Goal: Task Accomplishment & Management: Manage account settings

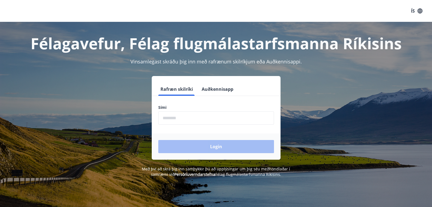
click at [197, 115] on input "phone" at bounding box center [216, 117] width 116 height 13
drag, startPoint x: 188, startPoint y: 117, endPoint x: 141, endPoint y: 117, distance: 47.0
click at [141, 117] on div "Rafræn skilríki Auðkennisapp Sími ​ Login" at bounding box center [216, 118] width 380 height 84
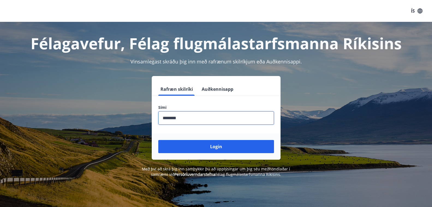
type input "********"
click at [158, 140] on button "Login" at bounding box center [216, 146] width 116 height 13
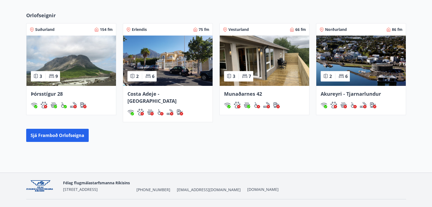
scroll to position [309, 0]
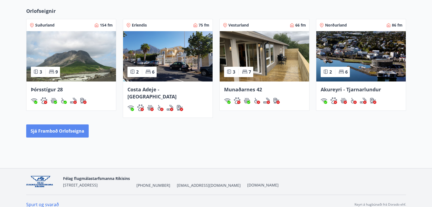
click at [70, 124] on button "Sjá framboð orlofseigna" at bounding box center [57, 130] width 63 height 13
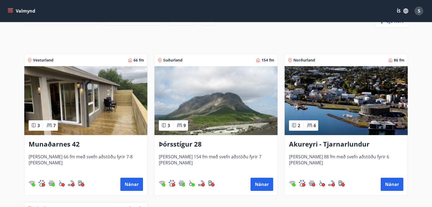
scroll to position [80, 0]
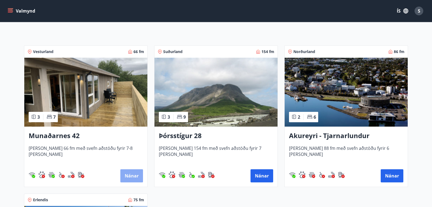
click at [128, 179] on button "Nánar" at bounding box center [131, 175] width 23 height 13
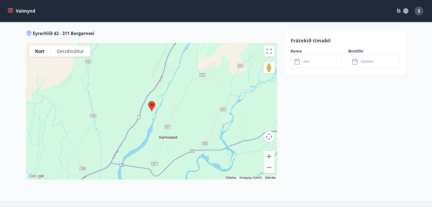
scroll to position [801, 0]
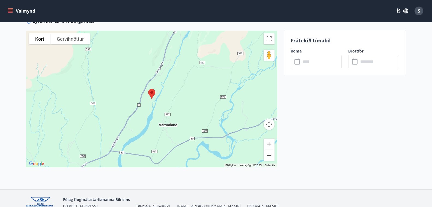
click at [270, 155] on button "Minnka" at bounding box center [269, 155] width 11 height 11
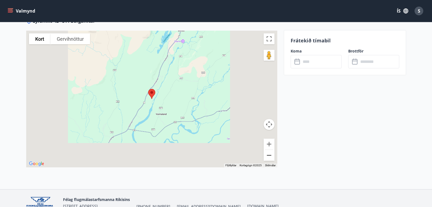
click at [270, 155] on button "Minnka" at bounding box center [269, 155] width 11 height 11
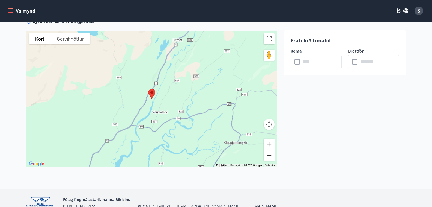
click at [270, 155] on button "Minnka" at bounding box center [269, 155] width 11 height 11
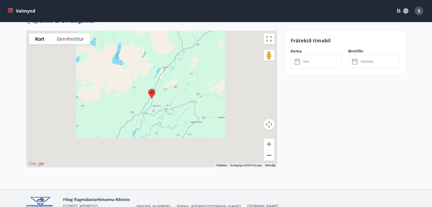
click at [270, 155] on button "Minnka" at bounding box center [269, 155] width 11 height 11
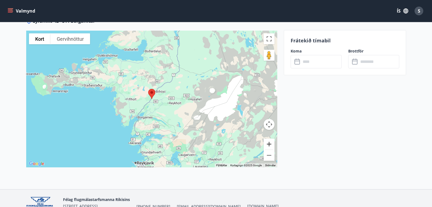
click at [269, 146] on button "Stækka" at bounding box center [269, 143] width 11 height 11
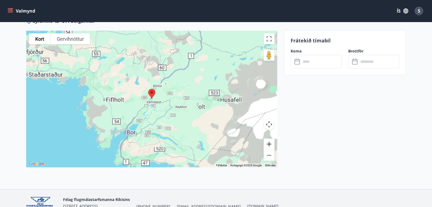
click at [269, 146] on button "Stækka" at bounding box center [269, 143] width 11 height 11
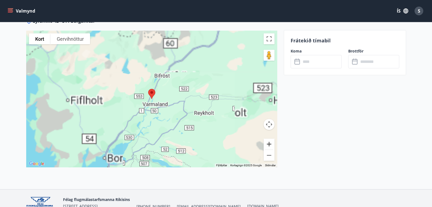
click at [269, 146] on button "Stækka" at bounding box center [269, 143] width 11 height 11
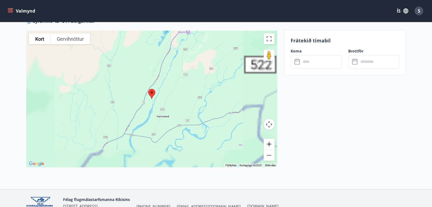
click at [269, 146] on button "Stækka" at bounding box center [269, 143] width 11 height 11
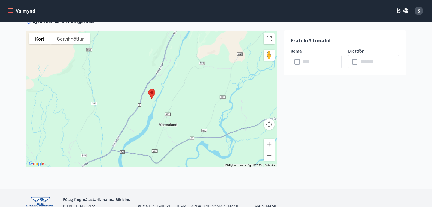
click at [269, 146] on button "Stækka" at bounding box center [269, 143] width 11 height 11
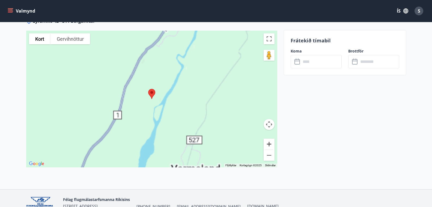
click at [269, 146] on button "Stækka" at bounding box center [269, 143] width 11 height 11
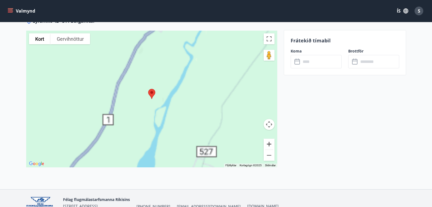
click at [269, 146] on button "Stækka" at bounding box center [269, 143] width 11 height 11
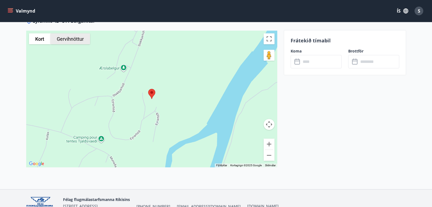
click at [76, 39] on button "Gervihnöttur" at bounding box center [71, 38] width 40 height 11
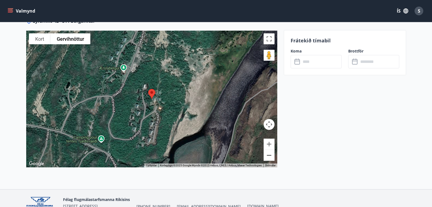
click at [270, 156] on button "Minnka" at bounding box center [269, 155] width 11 height 11
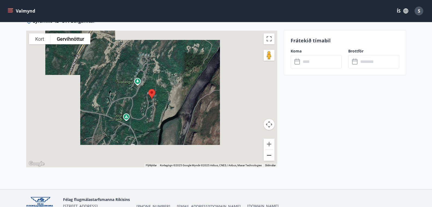
click at [270, 156] on button "Minnka" at bounding box center [269, 155] width 11 height 11
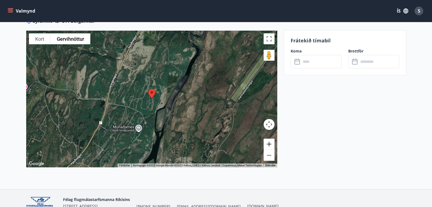
click at [268, 146] on button "Stækka" at bounding box center [269, 143] width 11 height 11
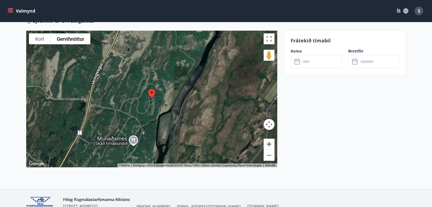
click at [268, 146] on button "Stækka" at bounding box center [269, 143] width 11 height 11
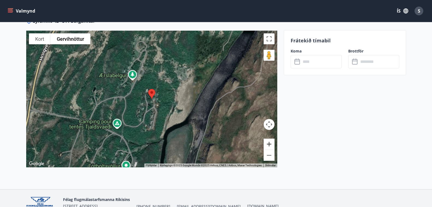
click at [268, 146] on button "Stækka" at bounding box center [269, 143] width 11 height 11
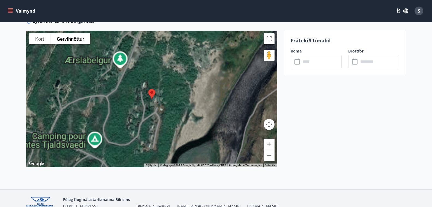
click at [268, 146] on button "Stækka" at bounding box center [269, 143] width 11 height 11
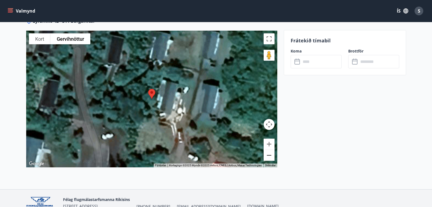
click at [271, 156] on button "Minnka" at bounding box center [269, 155] width 11 height 11
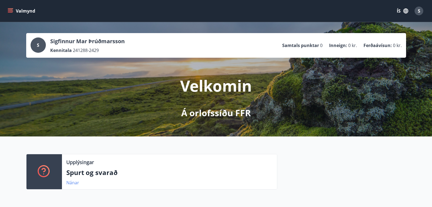
click at [70, 181] on link "Nánar" at bounding box center [72, 182] width 13 height 6
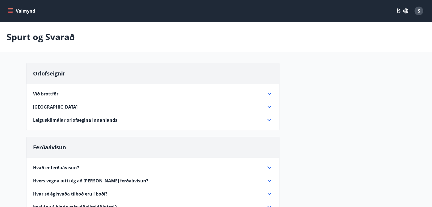
click at [11, 5] on div "Valmynd ÍS S" at bounding box center [216, 10] width 419 height 13
click at [10, 9] on icon "menu" at bounding box center [10, 10] width 5 height 5
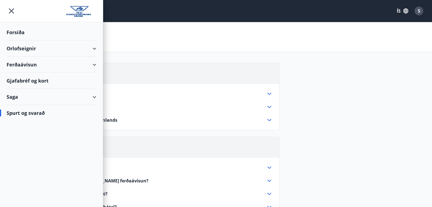
click at [94, 97] on div "Saga" at bounding box center [52, 97] width 90 height 16
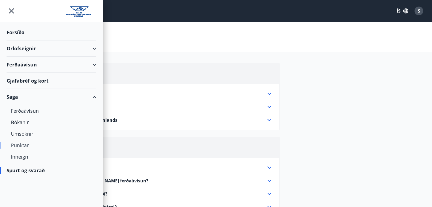
click at [23, 144] on div "Punktar" at bounding box center [51, 144] width 81 height 11
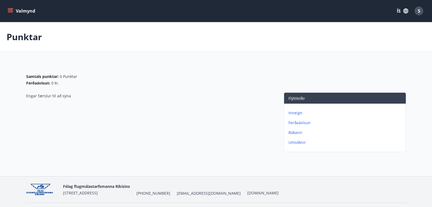
click at [292, 113] on p "Inneign" at bounding box center [346, 112] width 115 height 5
click at [297, 143] on p "Umsóknir" at bounding box center [346, 142] width 115 height 5
click at [420, 8] on div "S" at bounding box center [419, 11] width 9 height 9
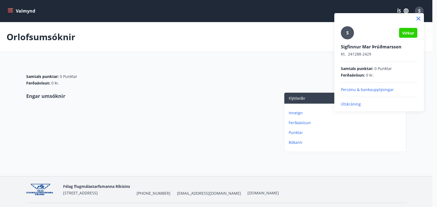
click at [364, 90] on p "Persónu & bankaupplýsingar" at bounding box center [379, 89] width 76 height 5
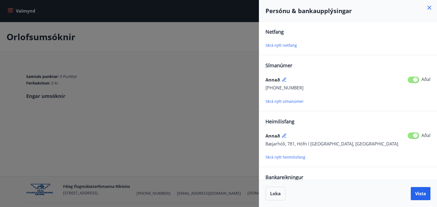
click at [271, 47] on span "Skrá nýtt netfang" at bounding box center [280, 45] width 31 height 5
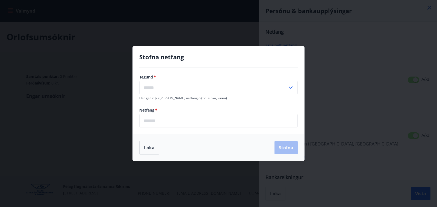
click at [153, 90] on input "text" at bounding box center [213, 87] width 148 height 13
click at [174, 108] on li "Vinnu" at bounding box center [219, 109] width 158 height 10
type input "*****"
click at [168, 118] on input "email" at bounding box center [218, 120] width 158 height 13
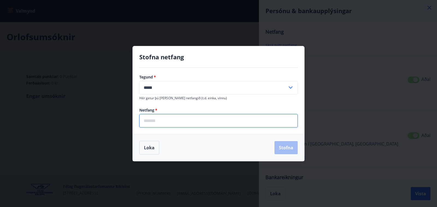
type input "**********"
click at [287, 147] on button "Stofna" at bounding box center [285, 147] width 23 height 13
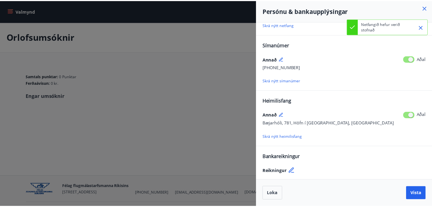
scroll to position [45, 0]
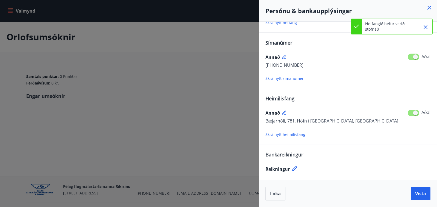
click at [162, 100] on div at bounding box center [218, 103] width 437 height 207
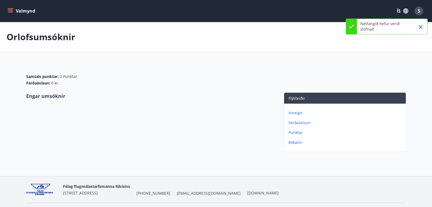
click at [6, 14] on div "Valmynd ÍS S" at bounding box center [216, 11] width 432 height 22
click at [11, 12] on icon "menu" at bounding box center [10, 10] width 5 height 5
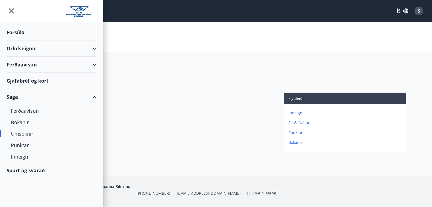
click at [95, 49] on div "Orlofseignir" at bounding box center [52, 48] width 90 height 16
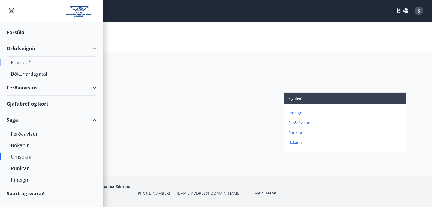
click at [20, 64] on div "Framboð" at bounding box center [51, 62] width 81 height 11
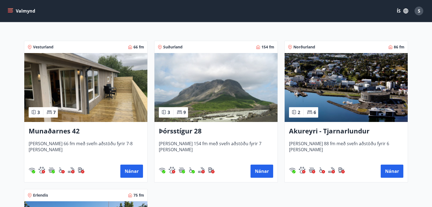
scroll to position [84, 0]
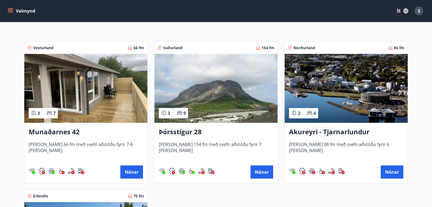
click at [252, 93] on img at bounding box center [216, 88] width 123 height 69
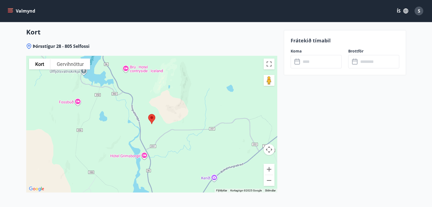
scroll to position [832, 0]
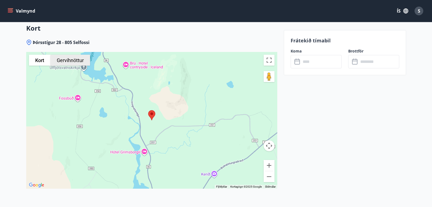
click at [65, 55] on button "Gervihnöttur" at bounding box center [71, 60] width 40 height 11
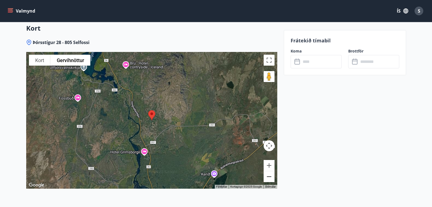
click at [269, 171] on button "Minnka" at bounding box center [269, 176] width 11 height 11
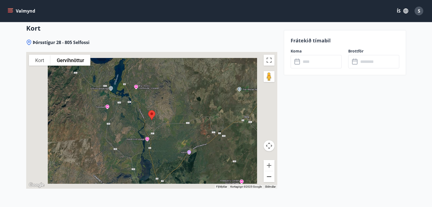
click at [269, 171] on button "Minnka" at bounding box center [269, 176] width 11 height 11
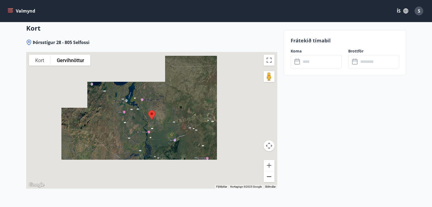
click at [269, 171] on button "Minnka" at bounding box center [269, 176] width 11 height 11
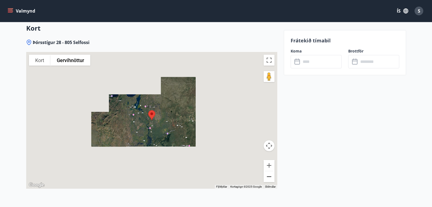
click at [269, 171] on button "Minnka" at bounding box center [269, 176] width 11 height 11
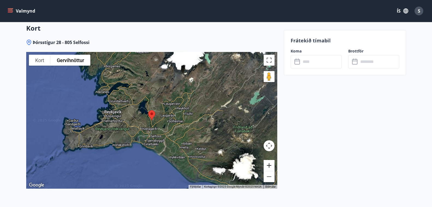
click at [268, 160] on button "Stækka" at bounding box center [269, 165] width 11 height 11
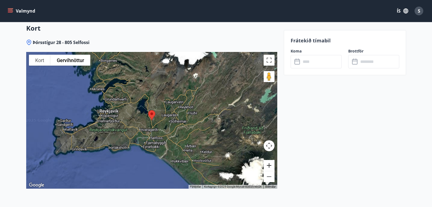
click at [268, 160] on button "Stækka" at bounding box center [269, 165] width 11 height 11
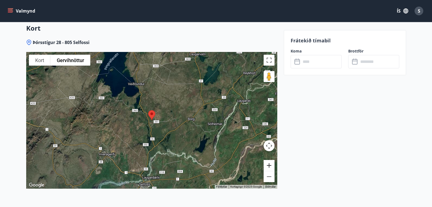
click at [268, 160] on button "Stækka" at bounding box center [269, 165] width 11 height 11
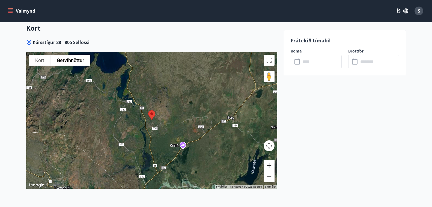
click at [268, 160] on button "Stækka" at bounding box center [269, 165] width 11 height 11
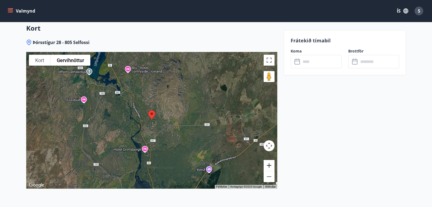
click at [268, 160] on button "Stækka" at bounding box center [269, 165] width 11 height 11
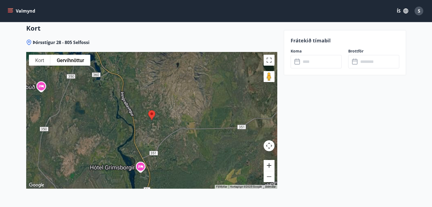
click at [268, 160] on button "Stækka" at bounding box center [269, 165] width 11 height 11
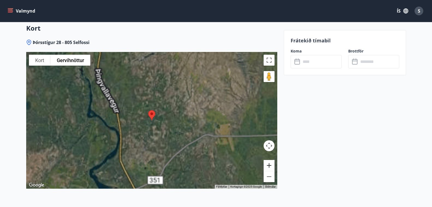
click at [268, 160] on button "Stækka" at bounding box center [269, 165] width 11 height 11
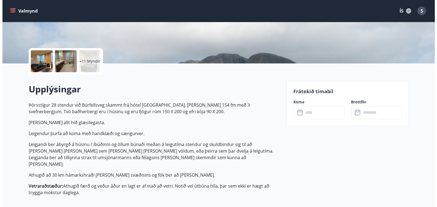
scroll to position [100, 0]
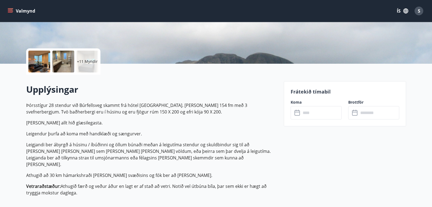
click at [40, 64] on div at bounding box center [39, 62] width 22 height 22
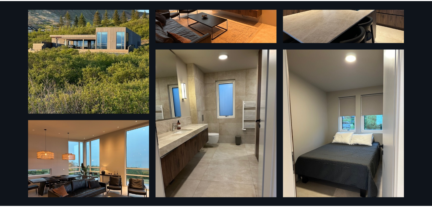
scroll to position [0, 0]
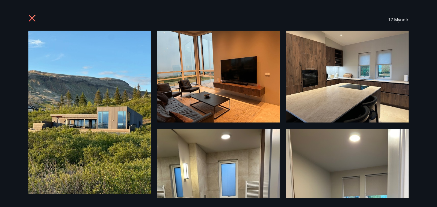
click at [29, 19] on icon at bounding box center [32, 18] width 9 height 9
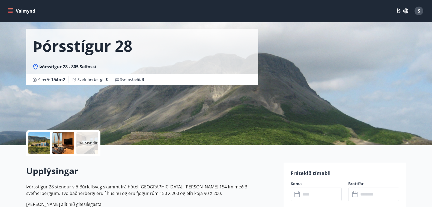
scroll to position [18, 0]
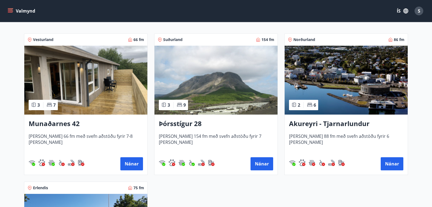
scroll to position [98, 0]
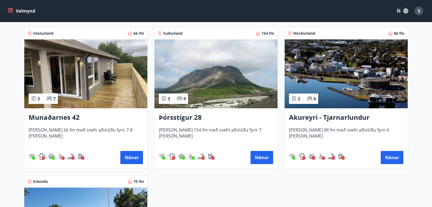
click at [380, 78] on img at bounding box center [346, 73] width 123 height 69
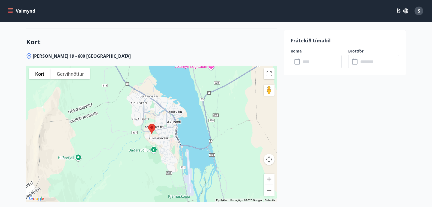
scroll to position [744, 0]
click at [81, 77] on button "Gervihnöttur" at bounding box center [71, 74] width 40 height 11
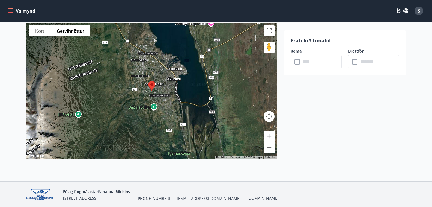
scroll to position [788, 0]
click at [271, 136] on button "Stækka" at bounding box center [269, 135] width 11 height 11
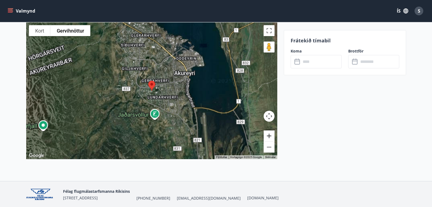
click at [271, 136] on button "Stækka" at bounding box center [269, 135] width 11 height 11
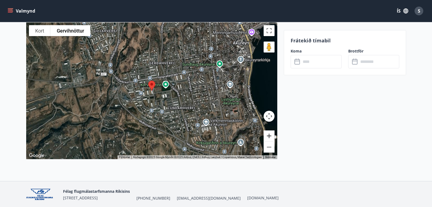
click at [271, 136] on button "Stækka" at bounding box center [269, 135] width 11 height 11
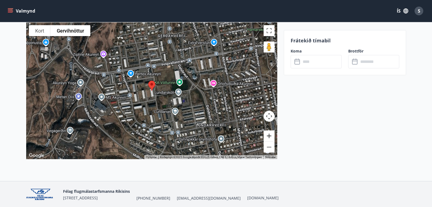
click at [271, 135] on button "Stækka" at bounding box center [269, 135] width 11 height 11
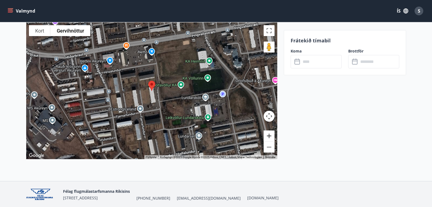
click at [271, 135] on button "Stækka" at bounding box center [269, 135] width 11 height 11
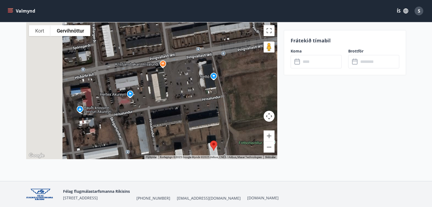
drag, startPoint x: 190, startPoint y: 56, endPoint x: 252, endPoint y: 117, distance: 86.9
click at [252, 117] on div at bounding box center [151, 90] width 251 height 137
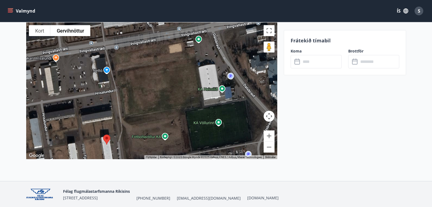
drag, startPoint x: 139, startPoint y: 109, endPoint x: 142, endPoint y: 81, distance: 28.3
click at [142, 81] on div at bounding box center [151, 90] width 251 height 137
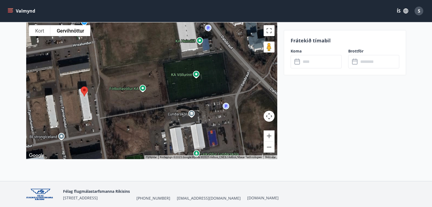
drag, startPoint x: 173, startPoint y: 98, endPoint x: 156, endPoint y: 64, distance: 38.1
click at [156, 64] on div at bounding box center [151, 90] width 251 height 137
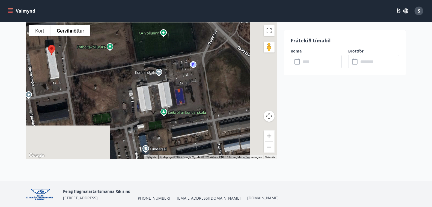
drag, startPoint x: 183, startPoint y: 98, endPoint x: 150, endPoint y: 56, distance: 53.3
click at [150, 56] on div at bounding box center [151, 90] width 251 height 137
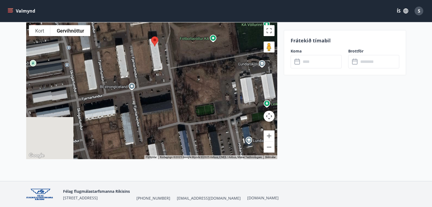
drag, startPoint x: 119, startPoint y: 97, endPoint x: 213, endPoint y: 91, distance: 94.4
click at [213, 91] on div at bounding box center [151, 90] width 251 height 137
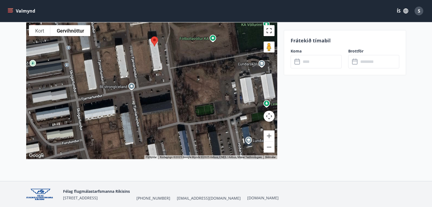
click at [268, 30] on button "Breyta yfirsýn á öllum skjánum" at bounding box center [269, 30] width 11 height 11
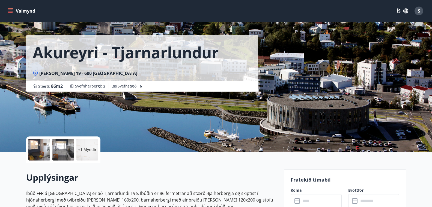
scroll to position [0, 0]
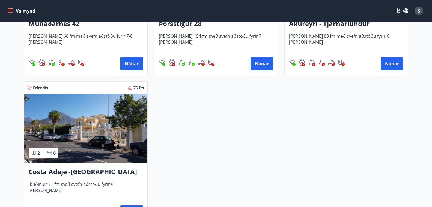
scroll to position [194, 0]
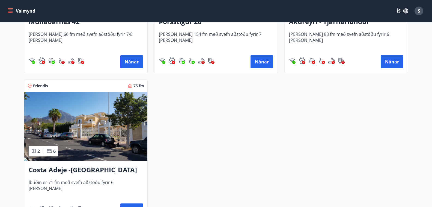
click at [127, 135] on img at bounding box center [85, 126] width 123 height 69
